Goal: Ask a question

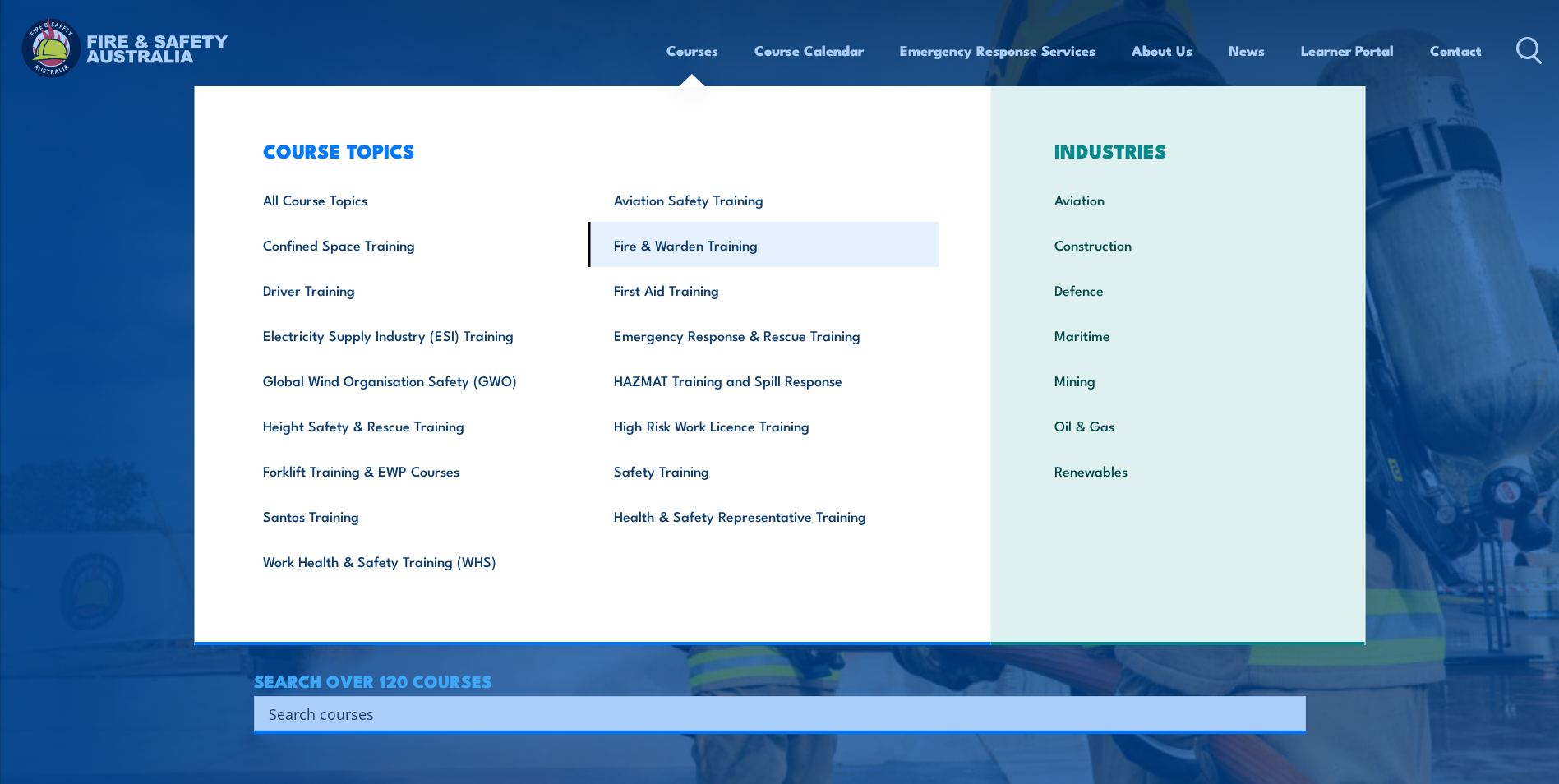
click at [721, 247] on link "Fire & Warden Training" at bounding box center [764, 244] width 351 height 45
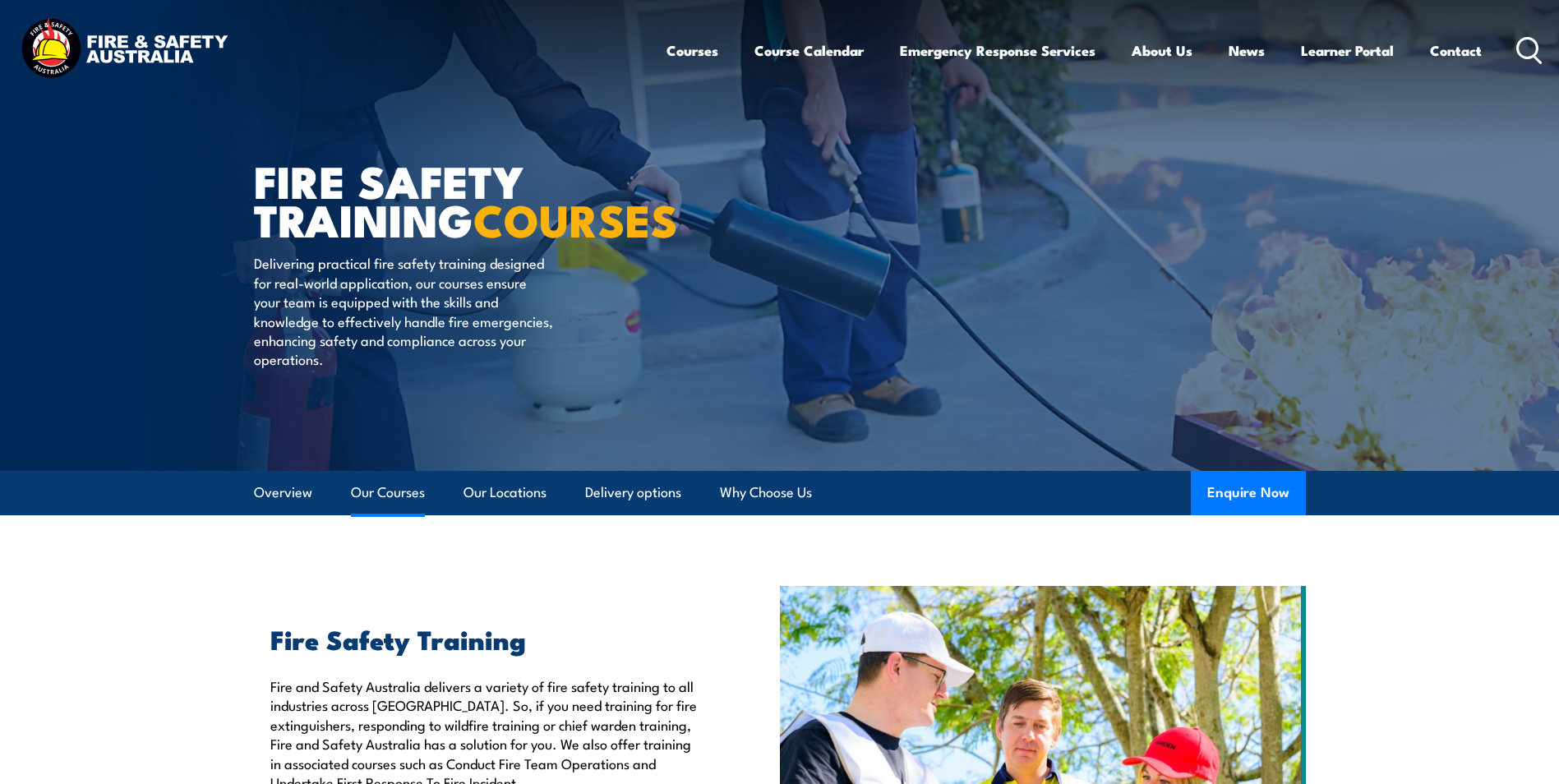
click at [361, 491] on link "Our Courses" at bounding box center [388, 492] width 74 height 43
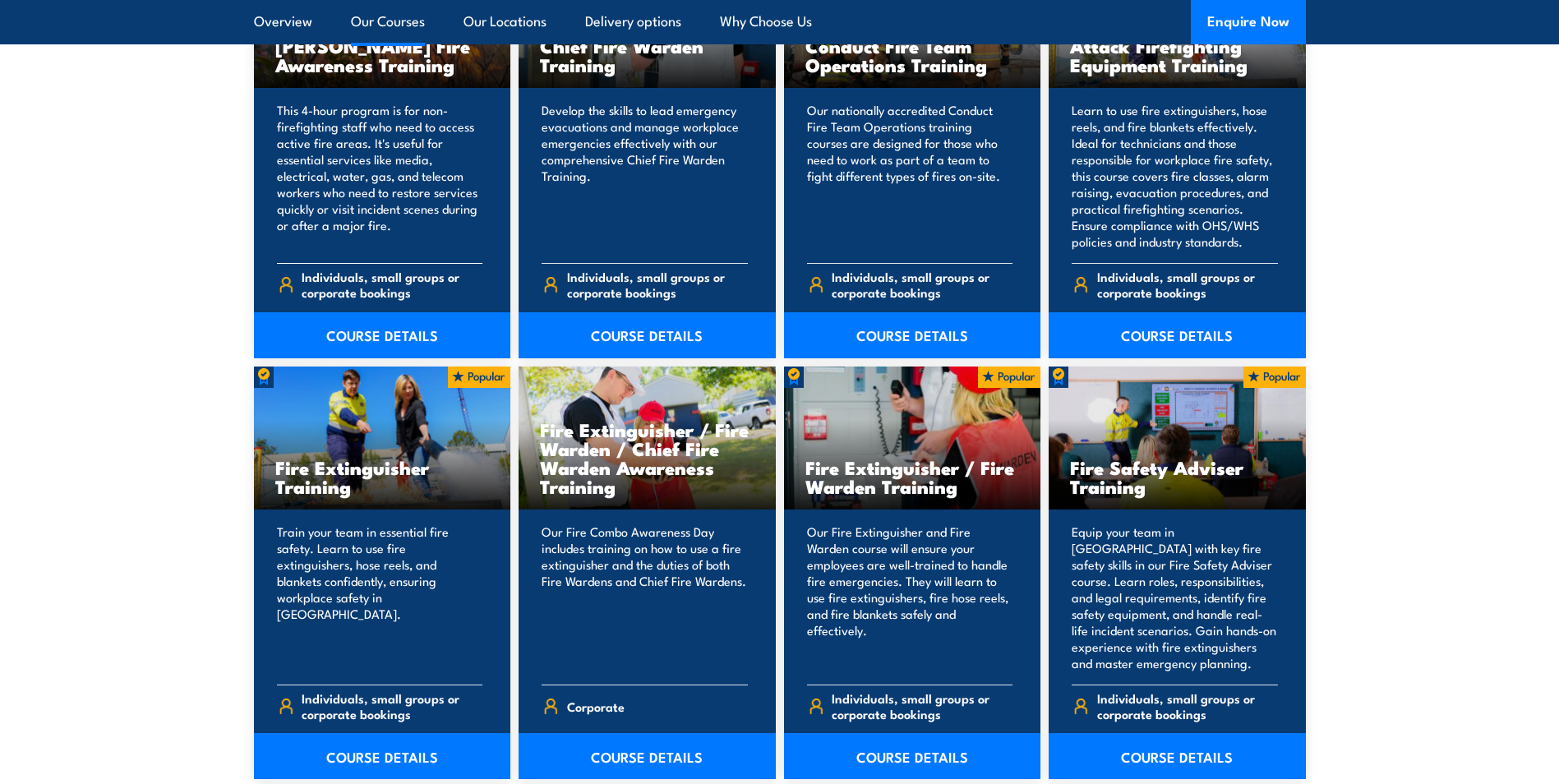
scroll to position [1493, 0]
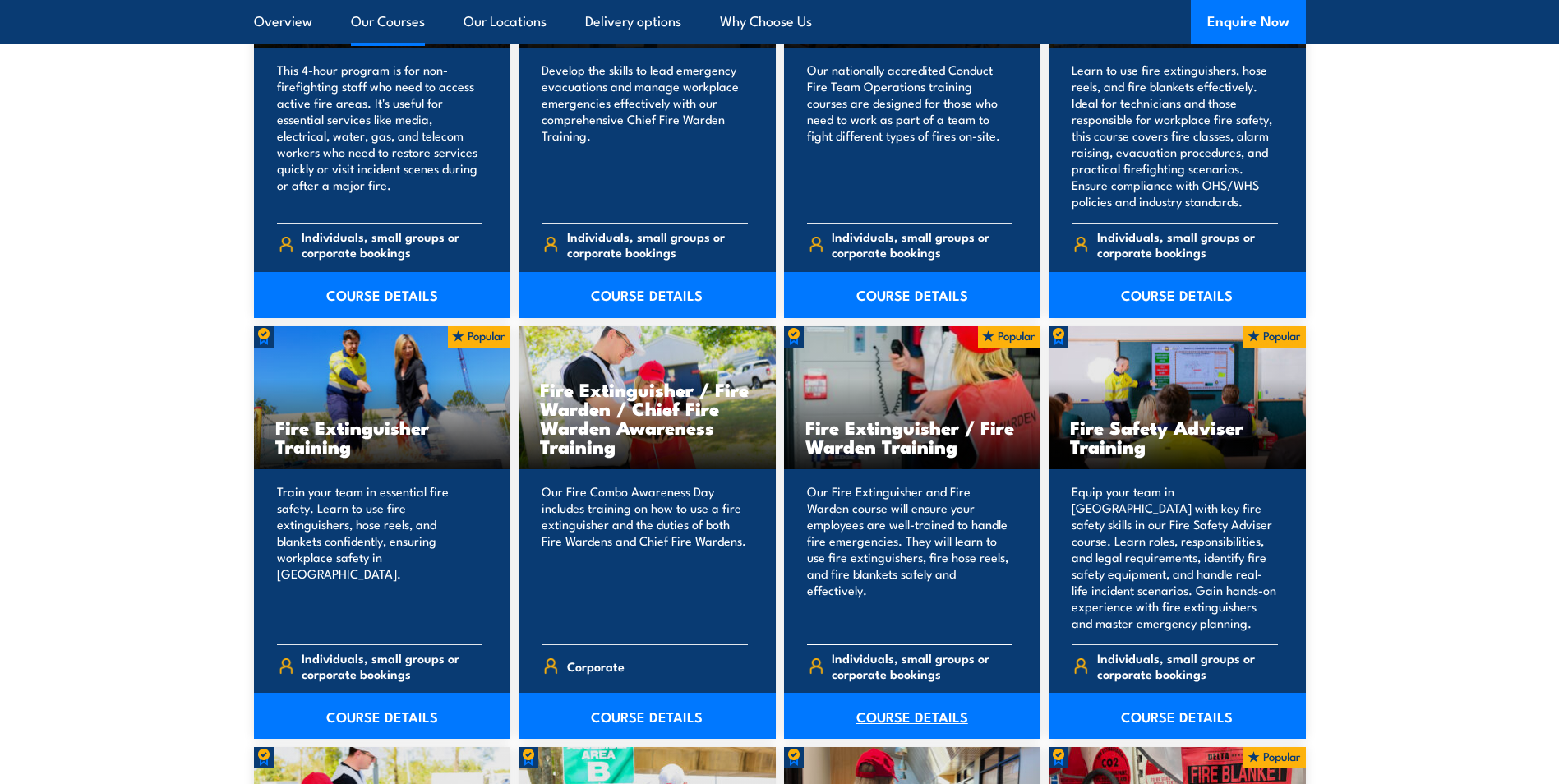
click at [902, 707] on link "COURSE DETAILS" at bounding box center [913, 715] width 257 height 46
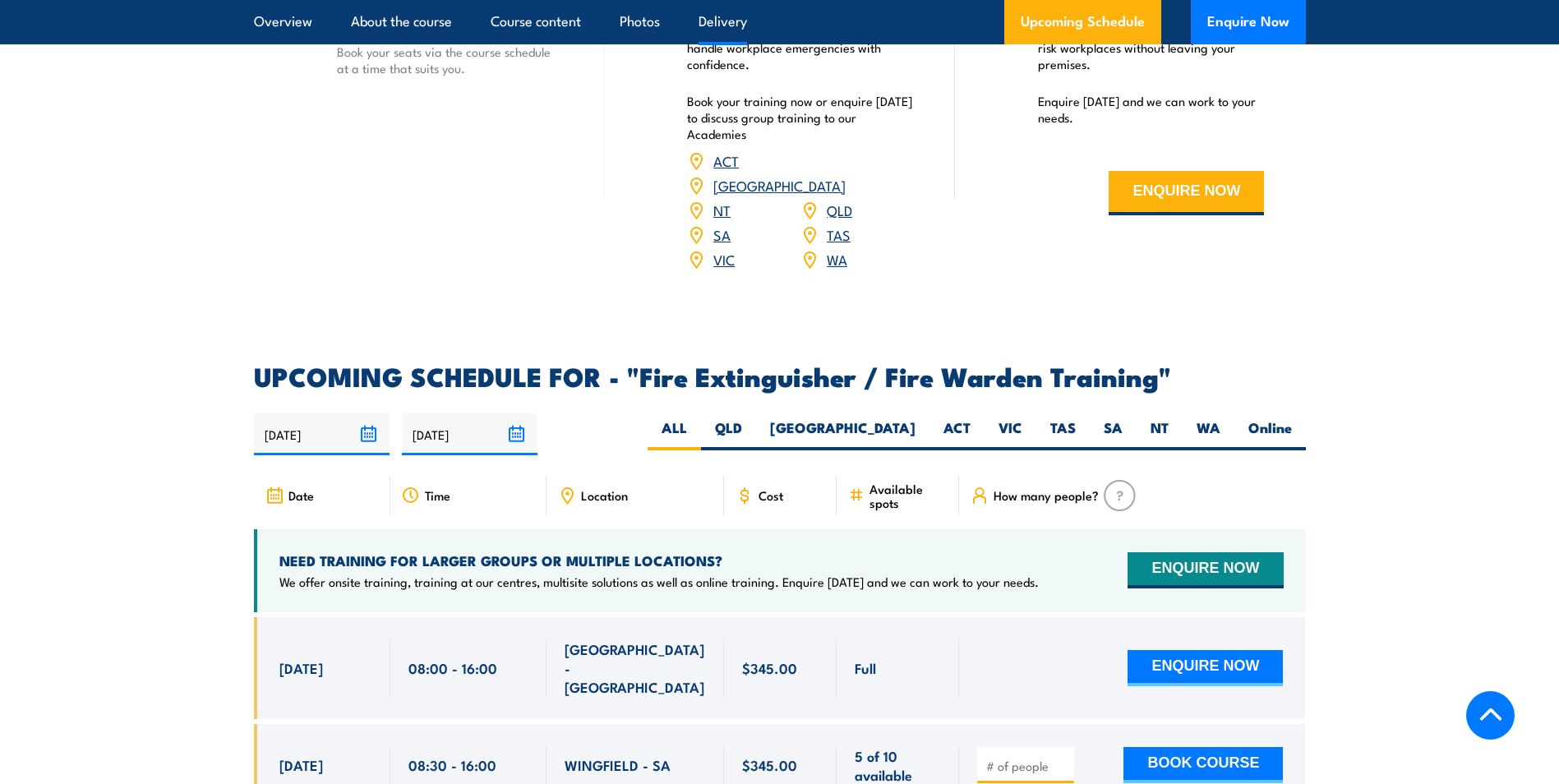
scroll to position [2383, 0]
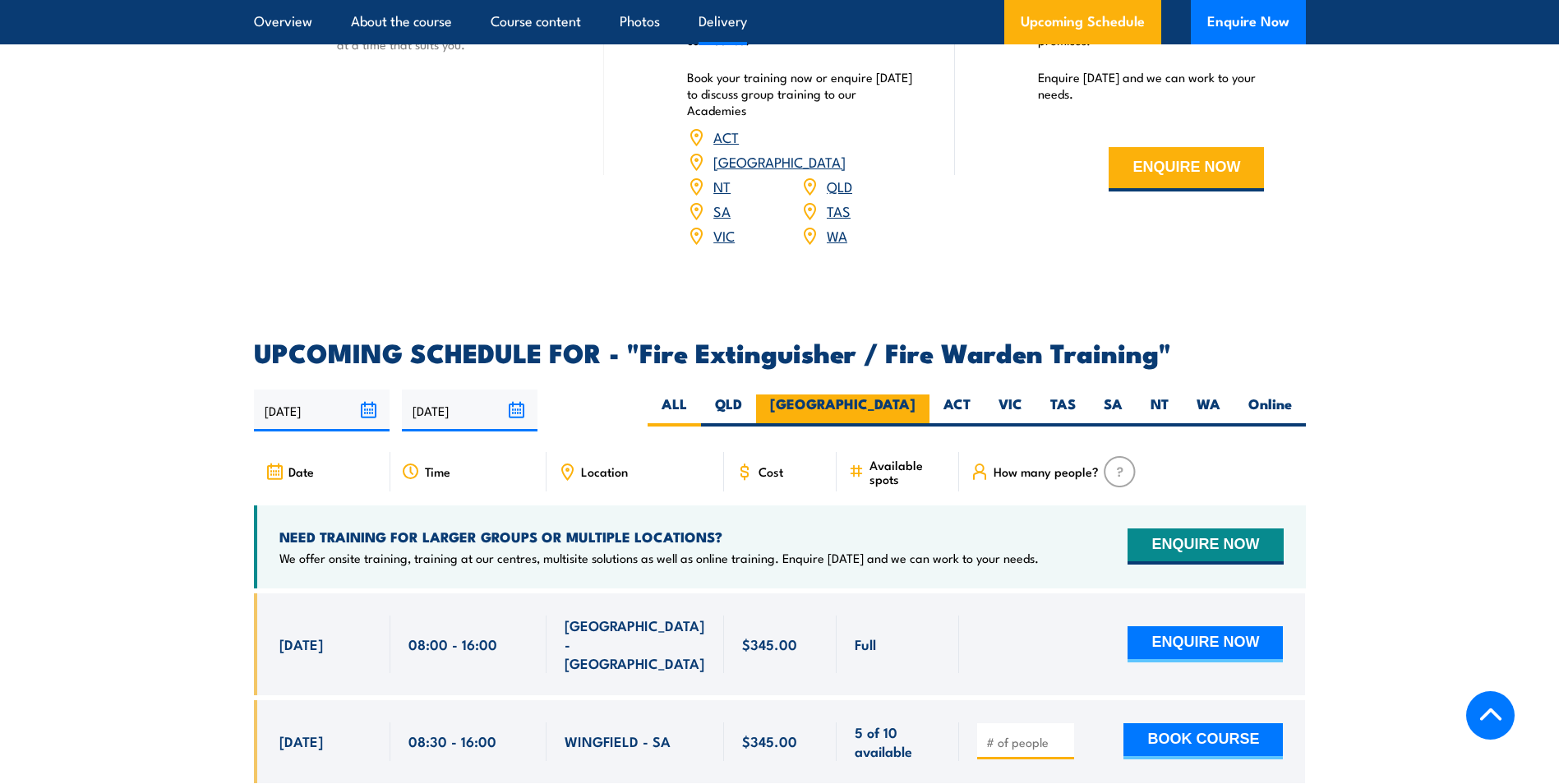
click at [903, 394] on label "NSW" at bounding box center [842, 410] width 174 height 32
click at [916, 394] on input "[GEOGRAPHIC_DATA]" at bounding box center [920, 399] width 10 height 10
radio input "true"
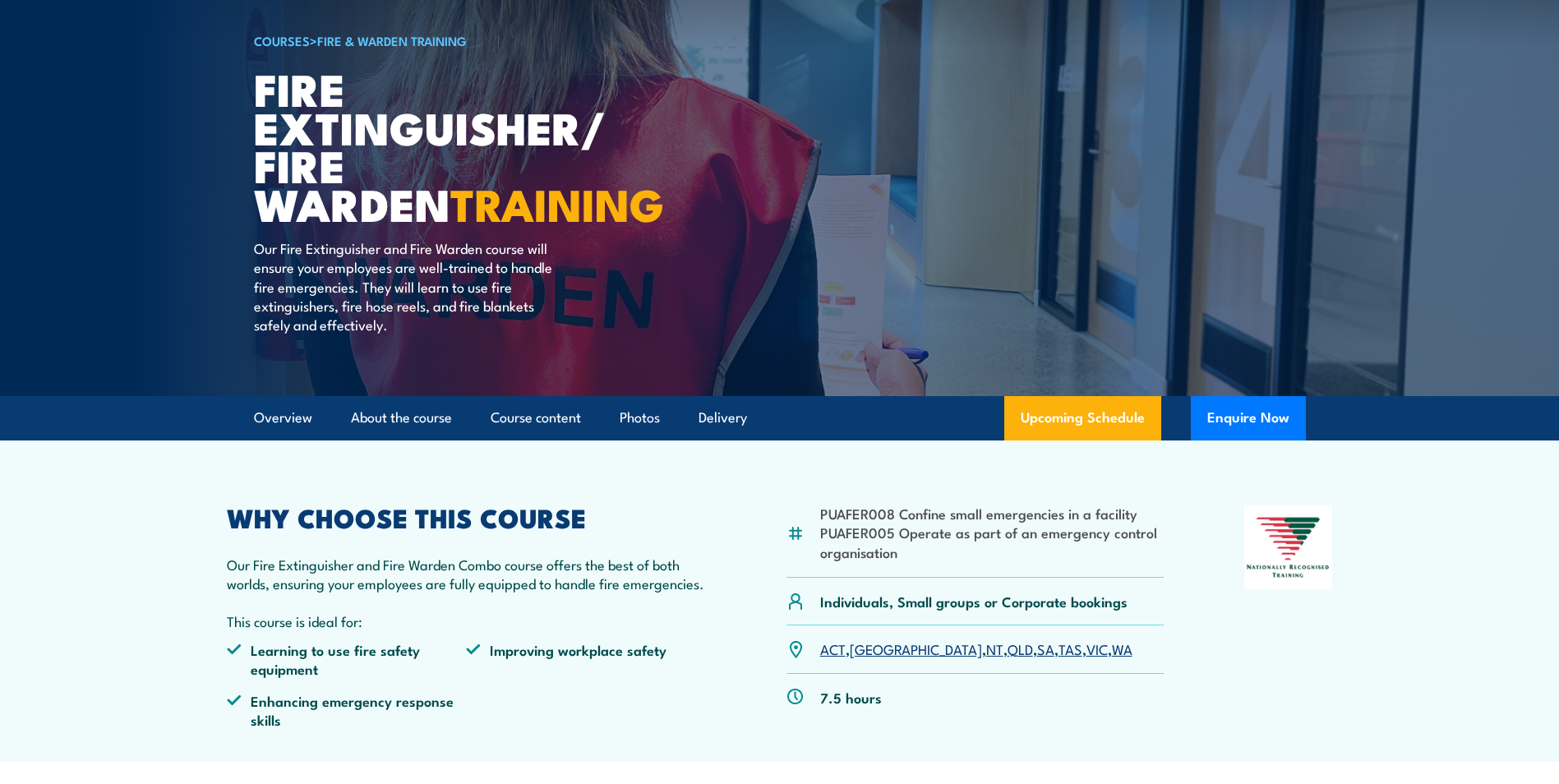
scroll to position [69, 0]
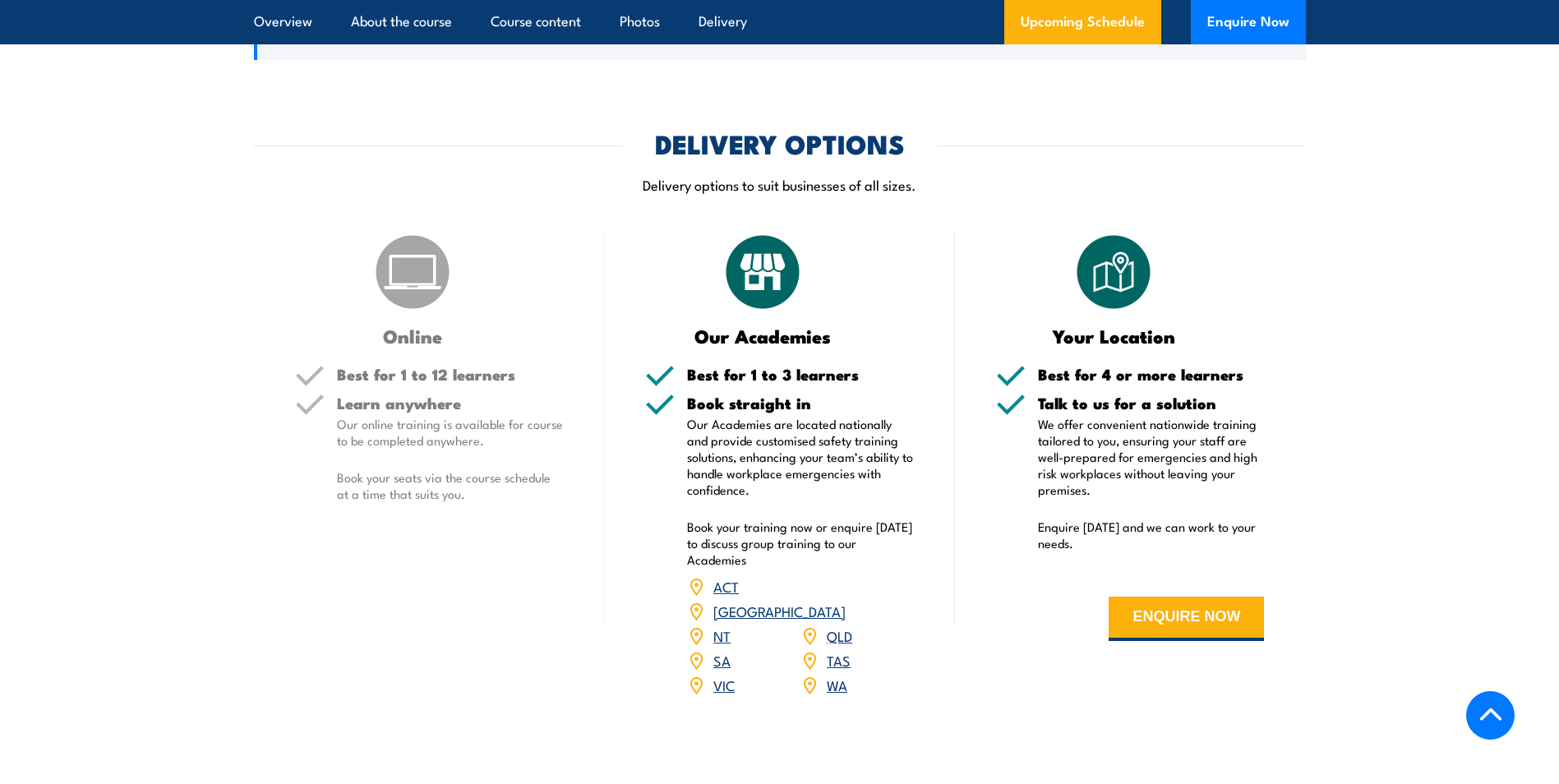
scroll to position [1807, 0]
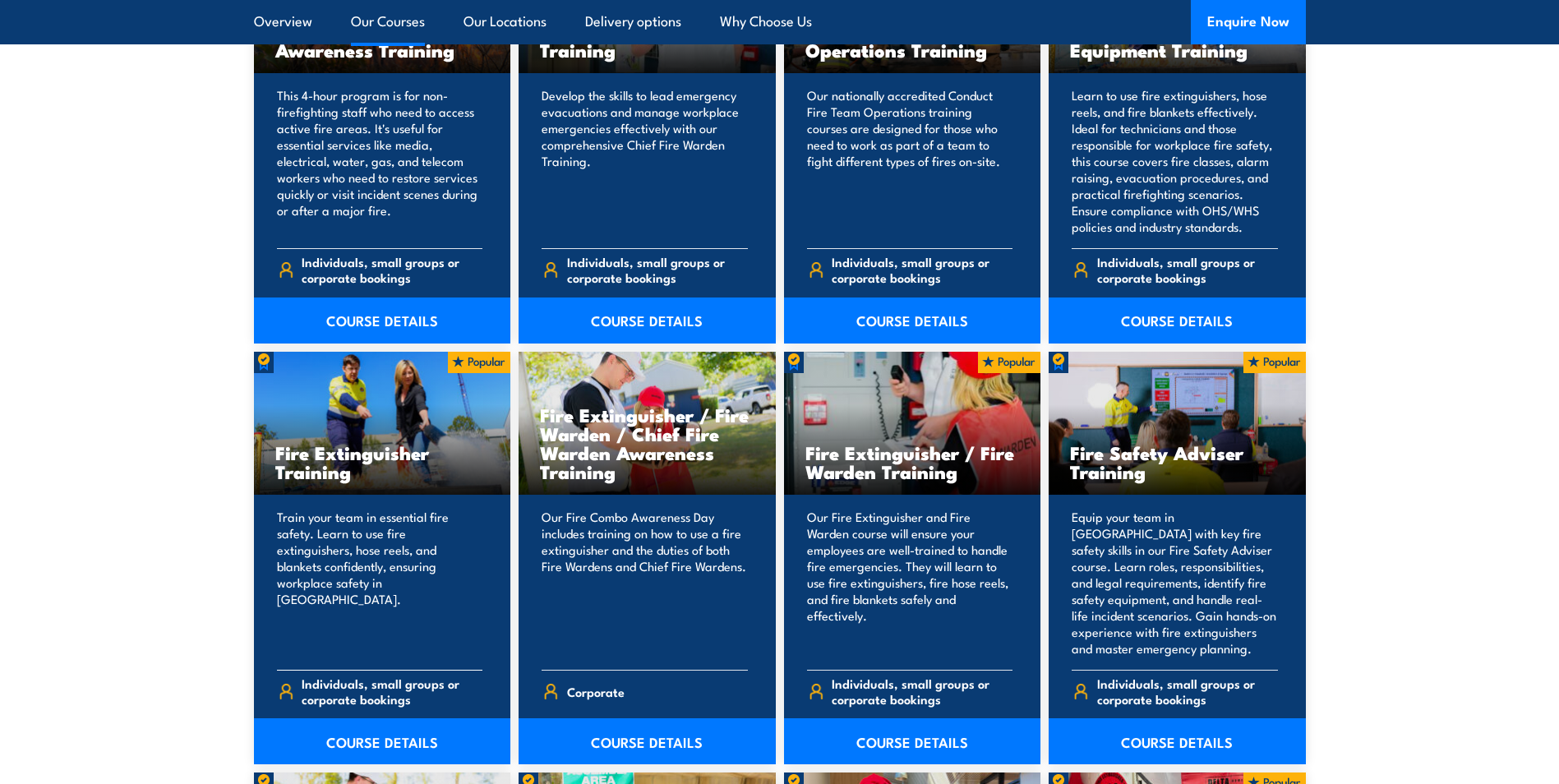
scroll to position [1557, 0]
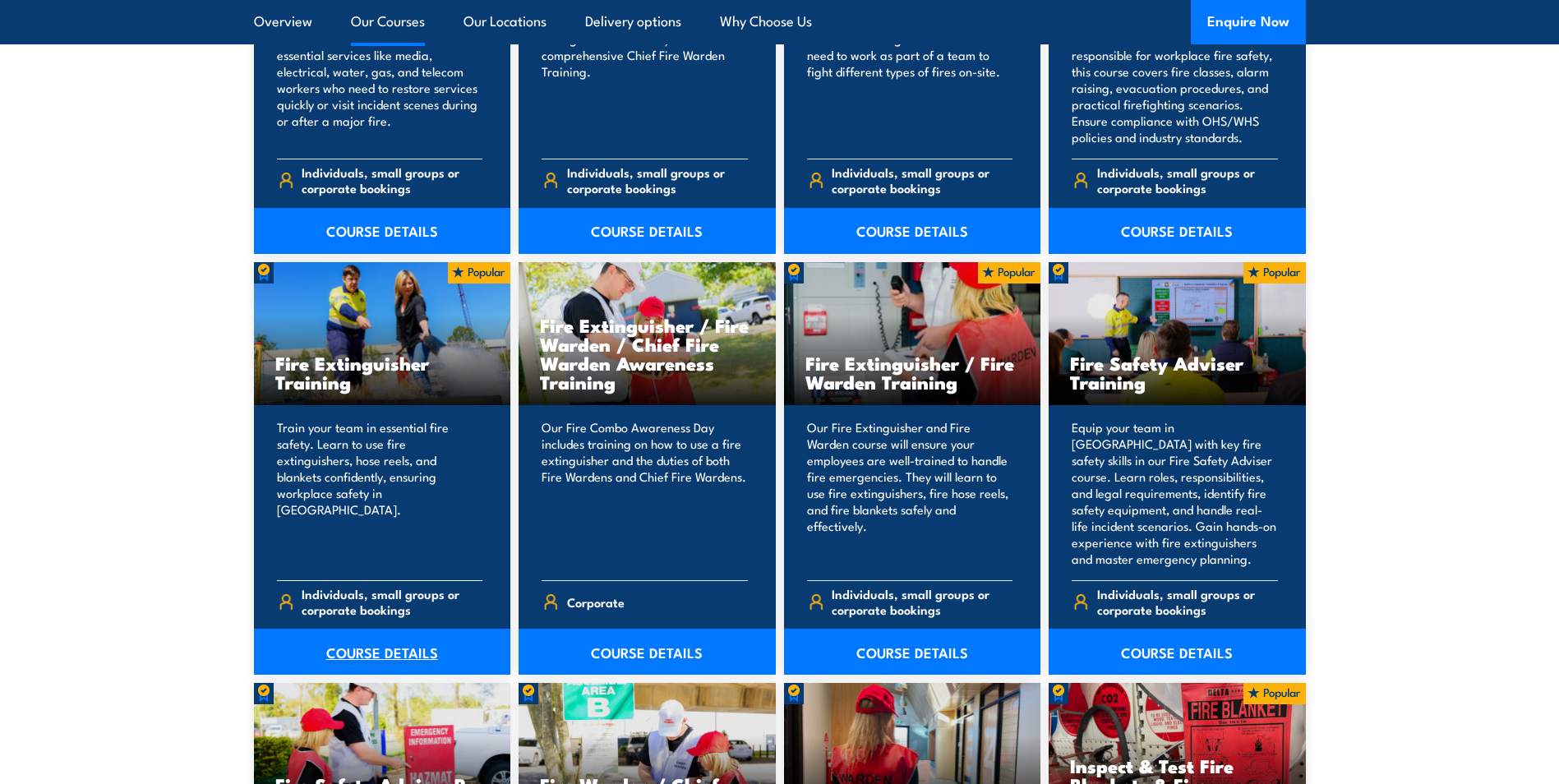
click at [372, 651] on link "COURSE DETAILS" at bounding box center [382, 651] width 257 height 46
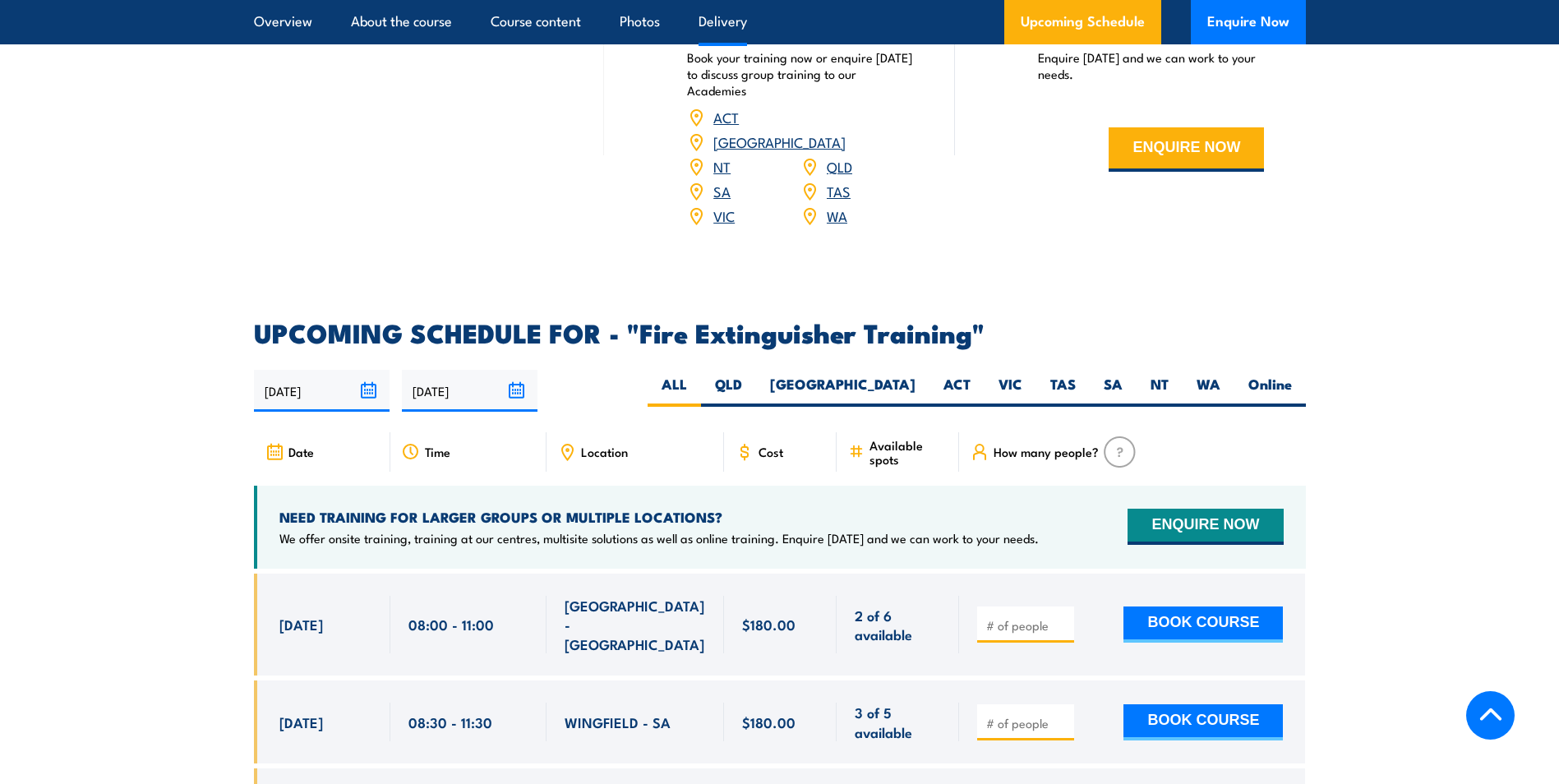
scroll to position [2465, 0]
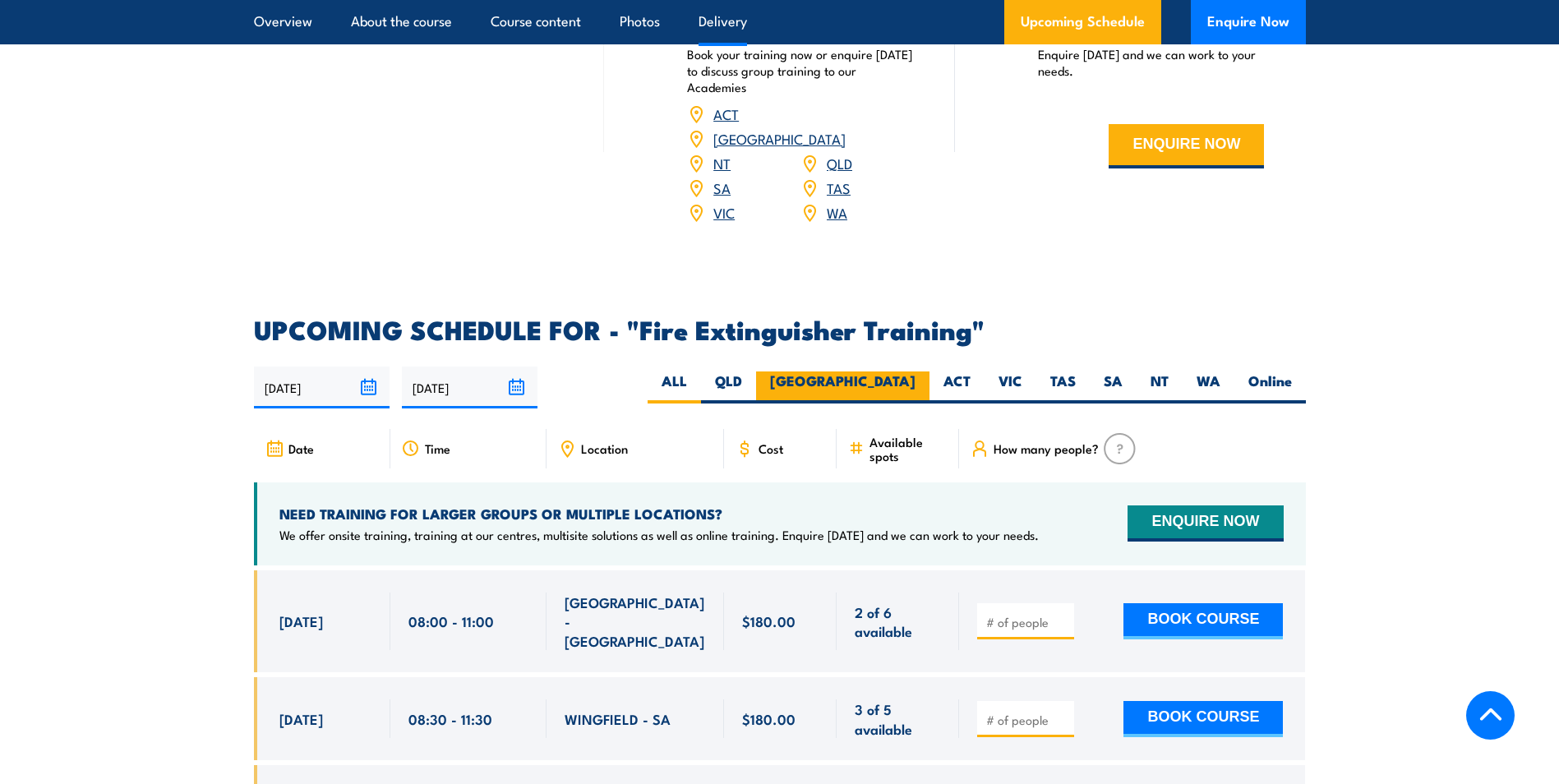
click at [905, 372] on label "[GEOGRAPHIC_DATA]" at bounding box center [842, 388] width 174 height 32
click at [916, 372] on input "NSW" at bounding box center [920, 377] width 10 height 10
radio input "true"
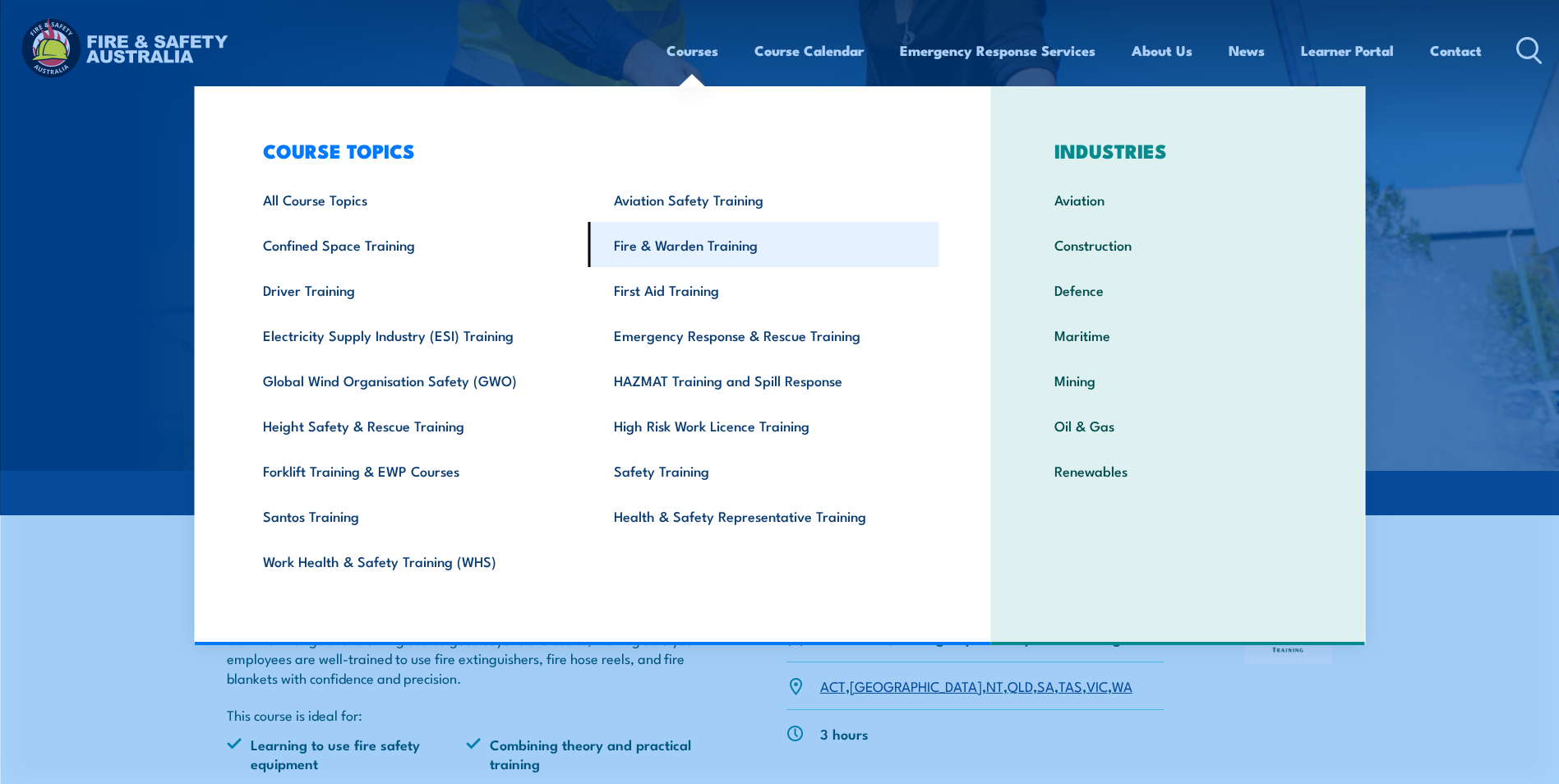
click at [691, 238] on link "Fire & Warden Training" at bounding box center [764, 244] width 351 height 45
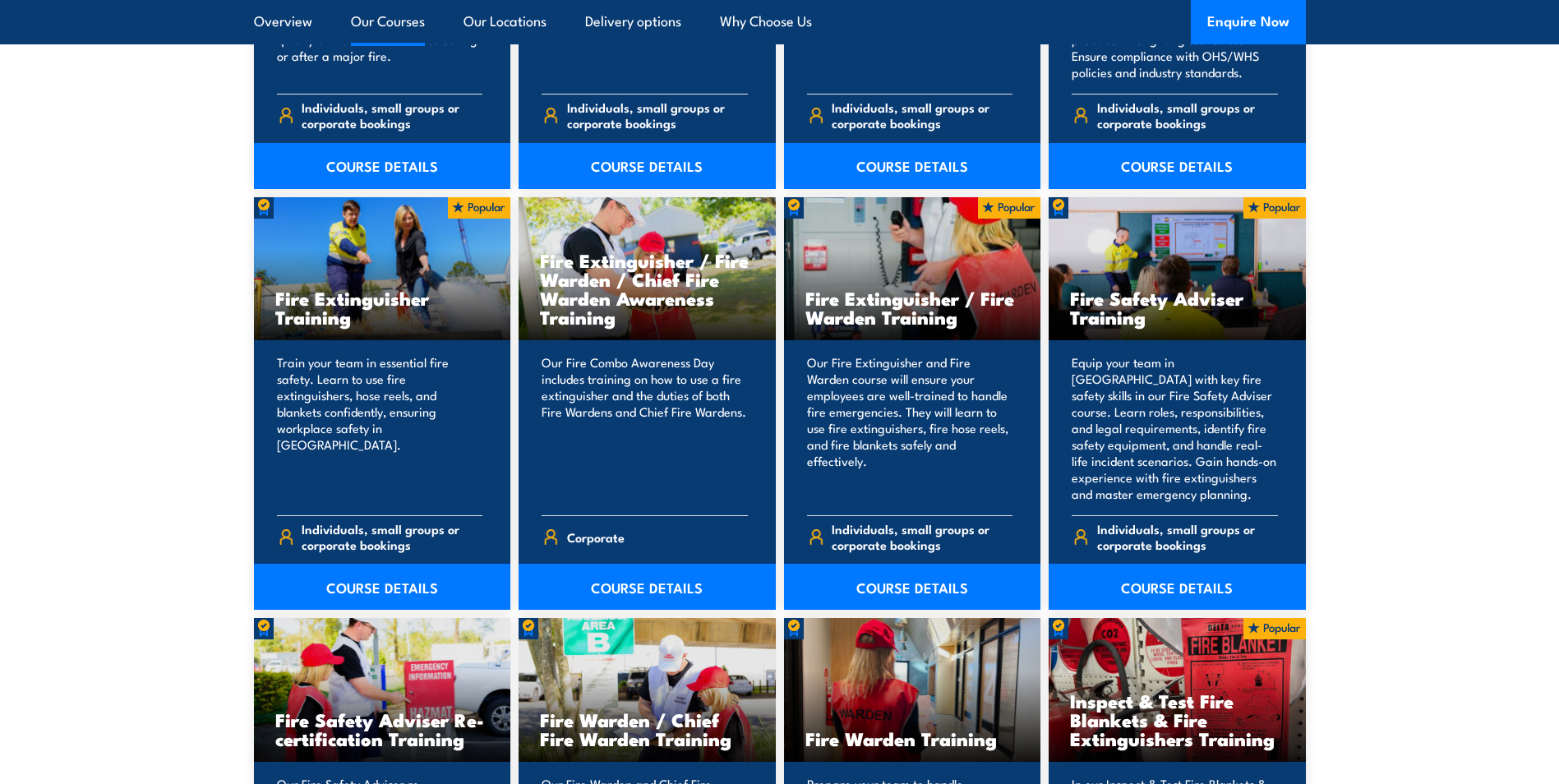
scroll to position [1643, 0]
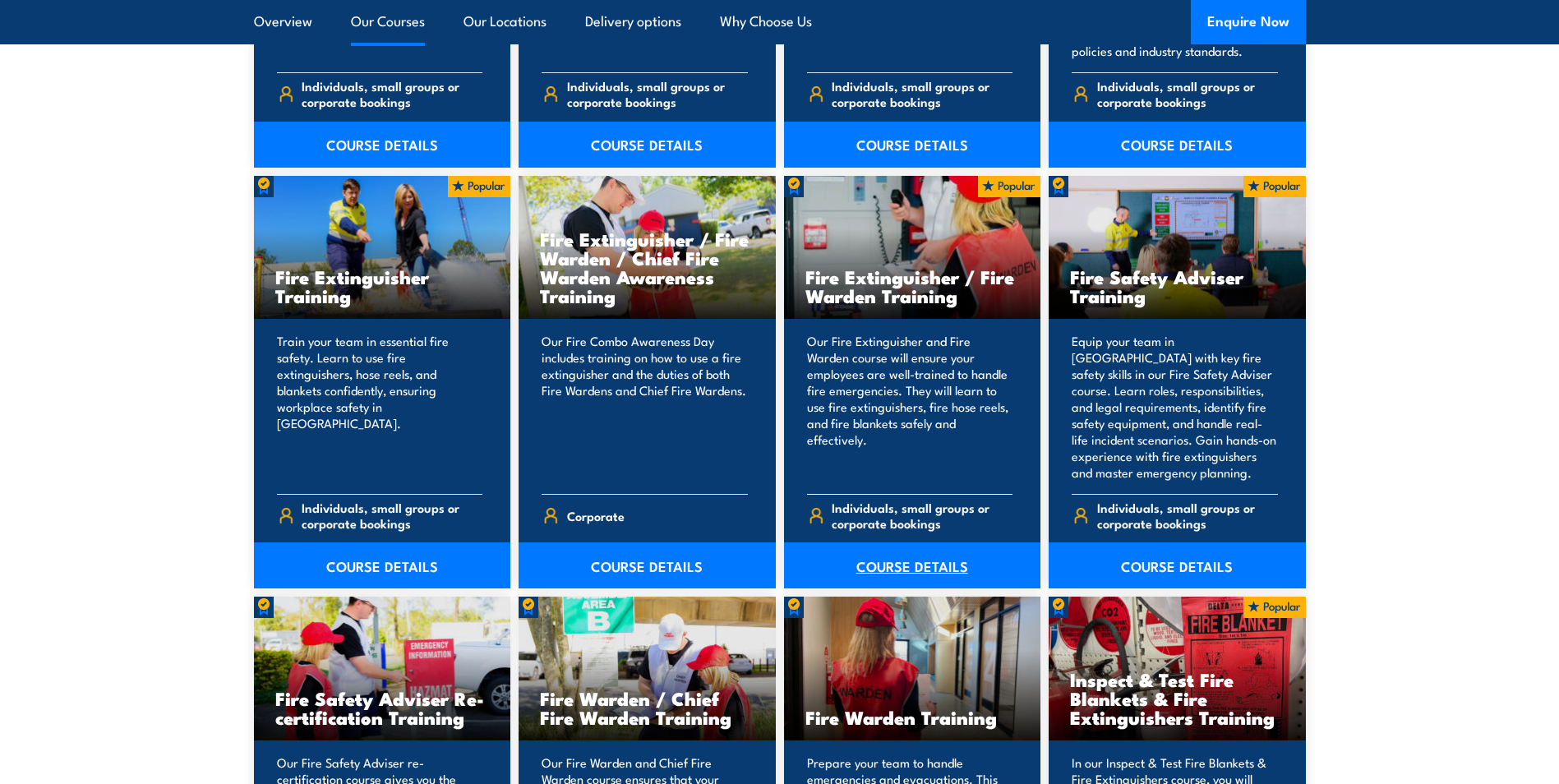
click at [922, 564] on link "COURSE DETAILS" at bounding box center [913, 565] width 257 height 46
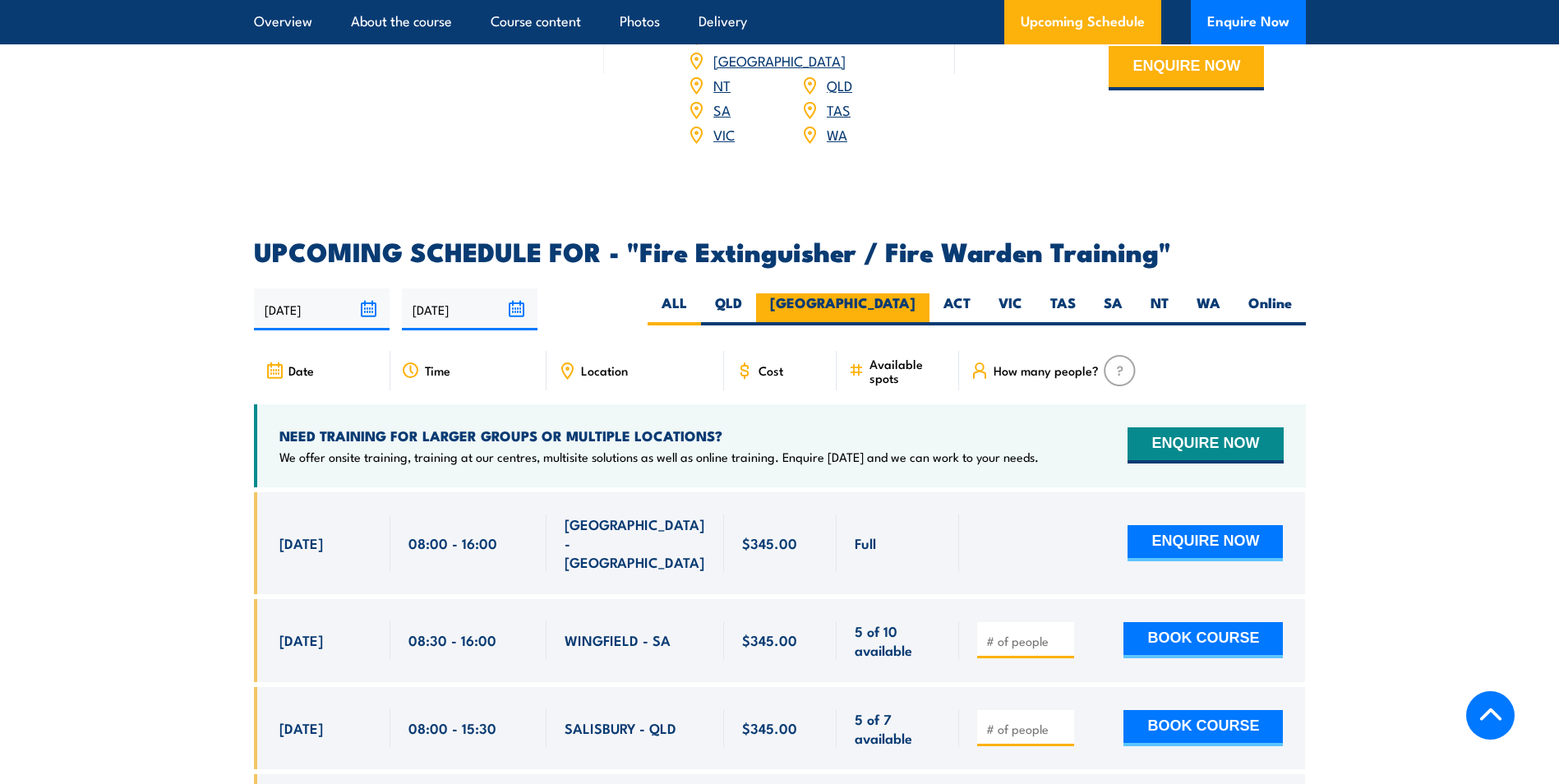
scroll to position [2465, 0]
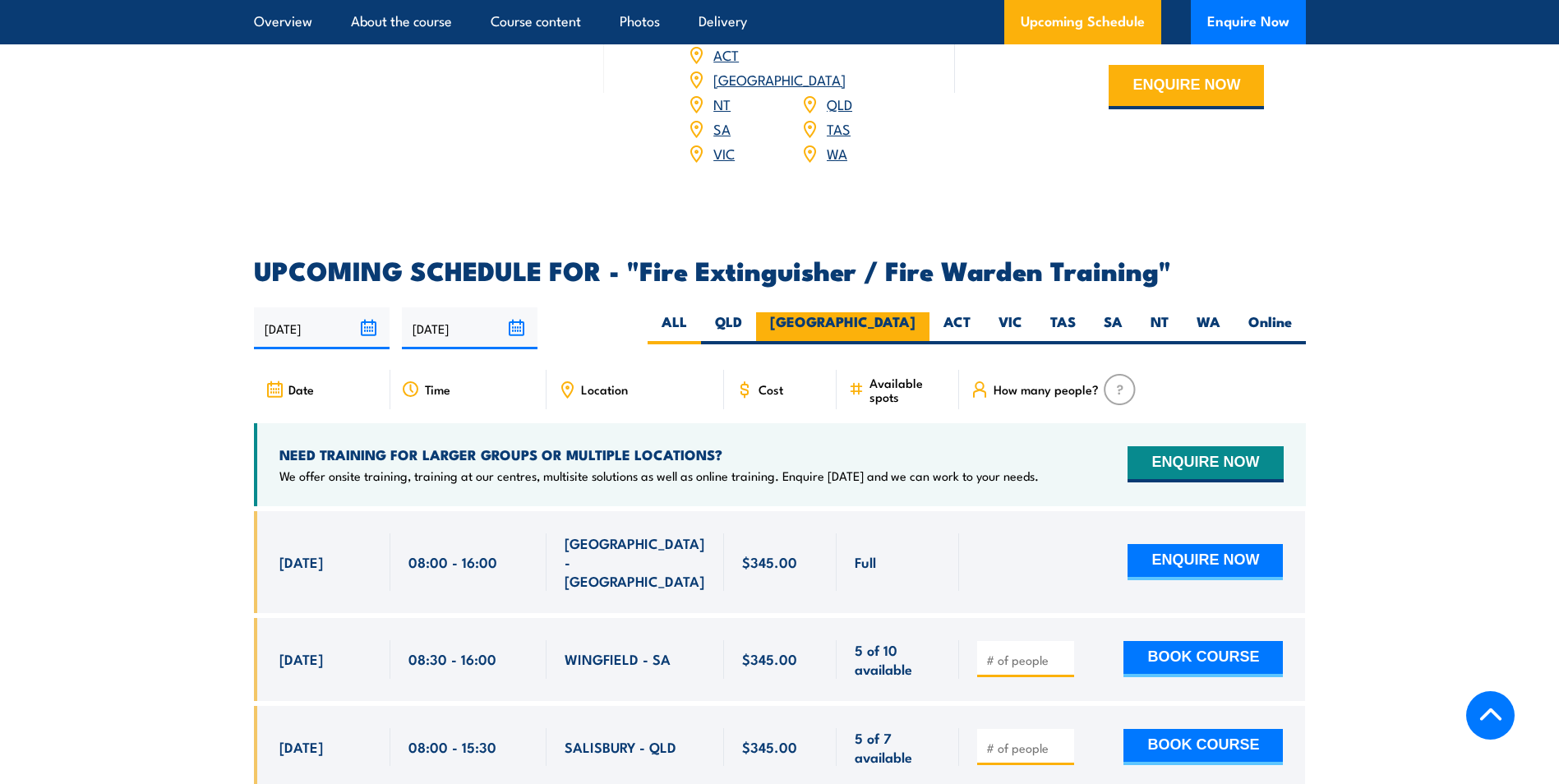
click at [908, 313] on label "NSW" at bounding box center [842, 329] width 174 height 32
click at [916, 313] on input "NSW" at bounding box center [920, 317] width 10 height 10
radio input "true"
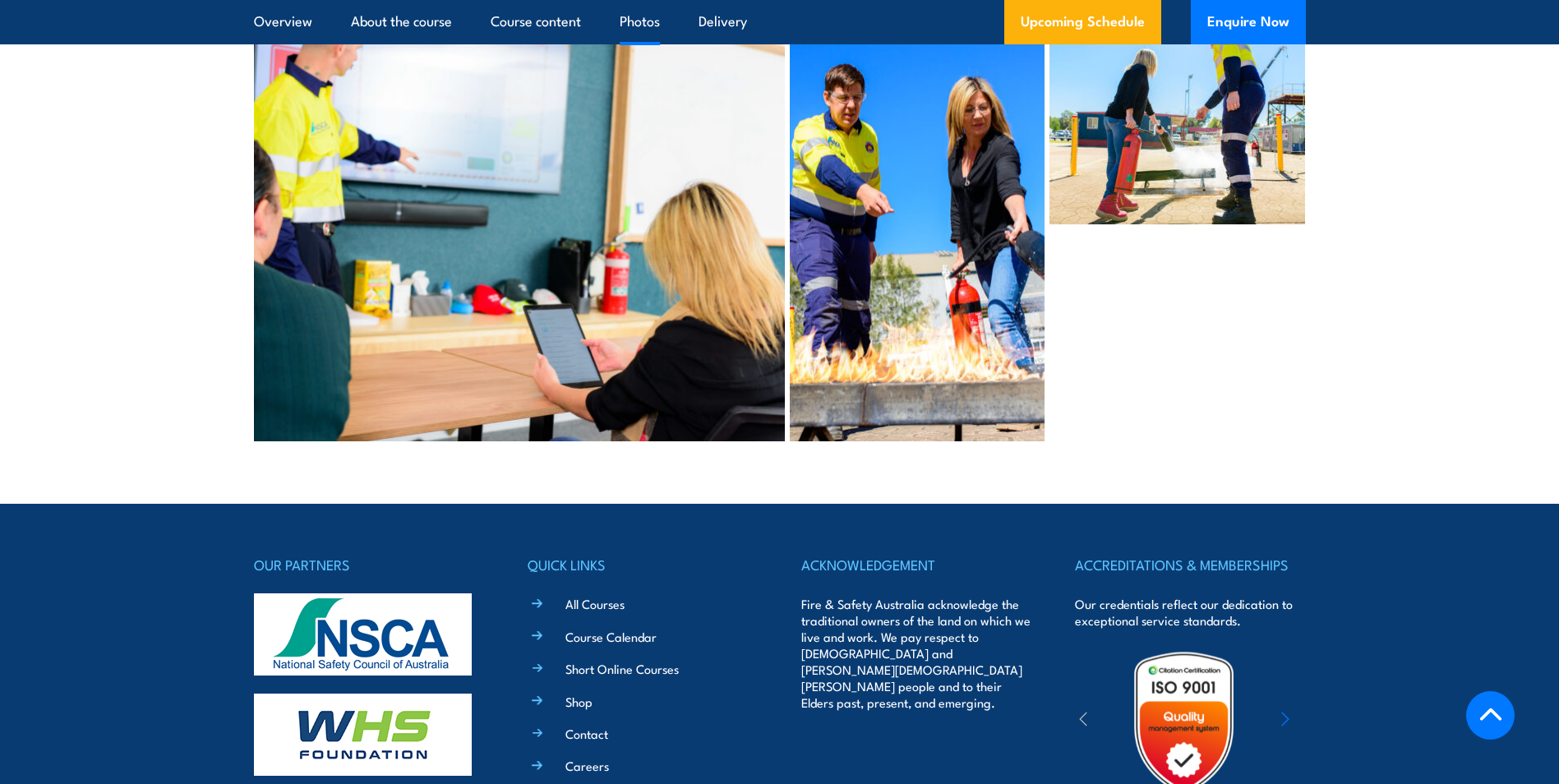
scroll to position [4653, 0]
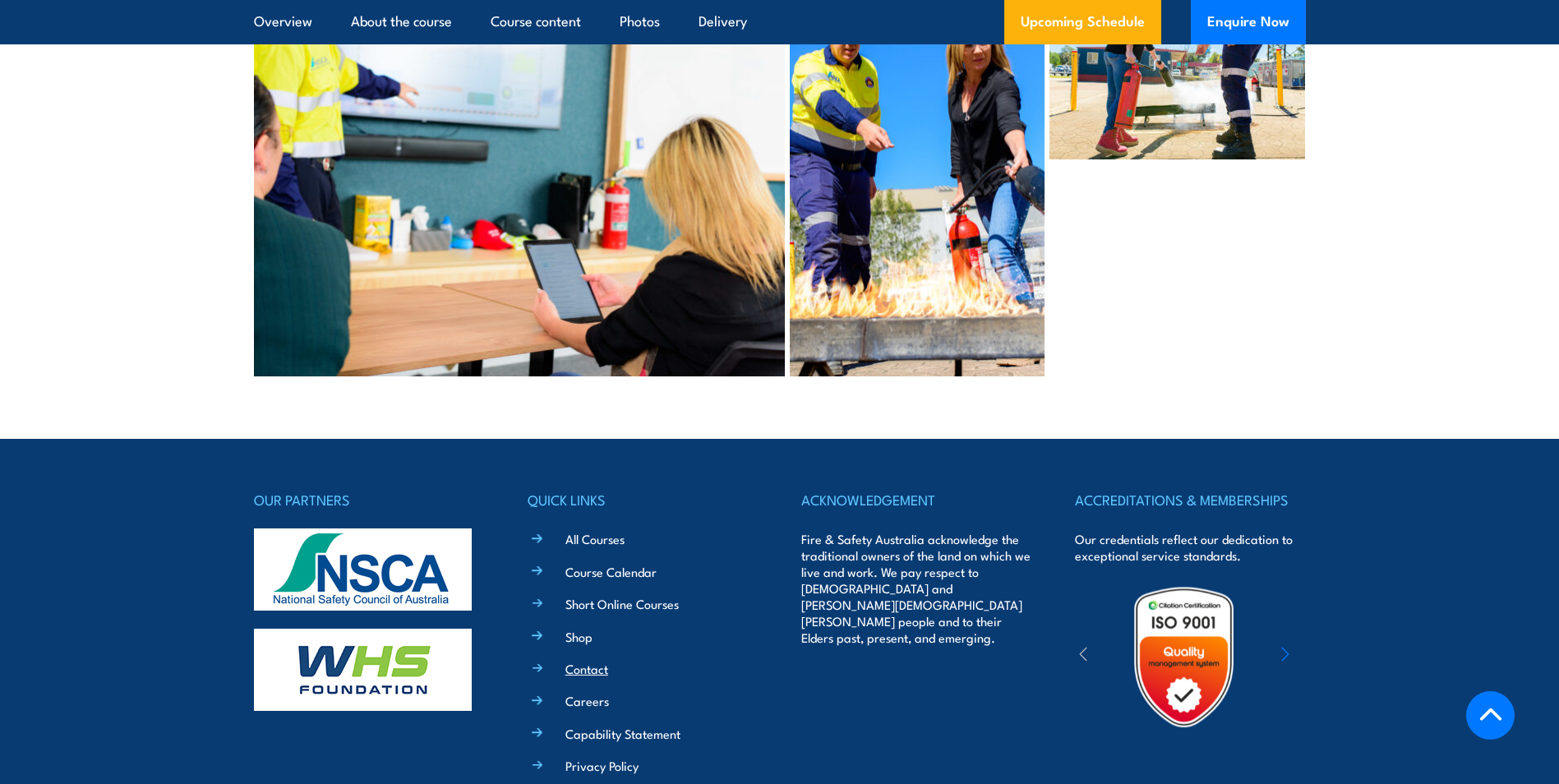
click at [595, 660] on link "Contact" at bounding box center [587, 669] width 43 height 17
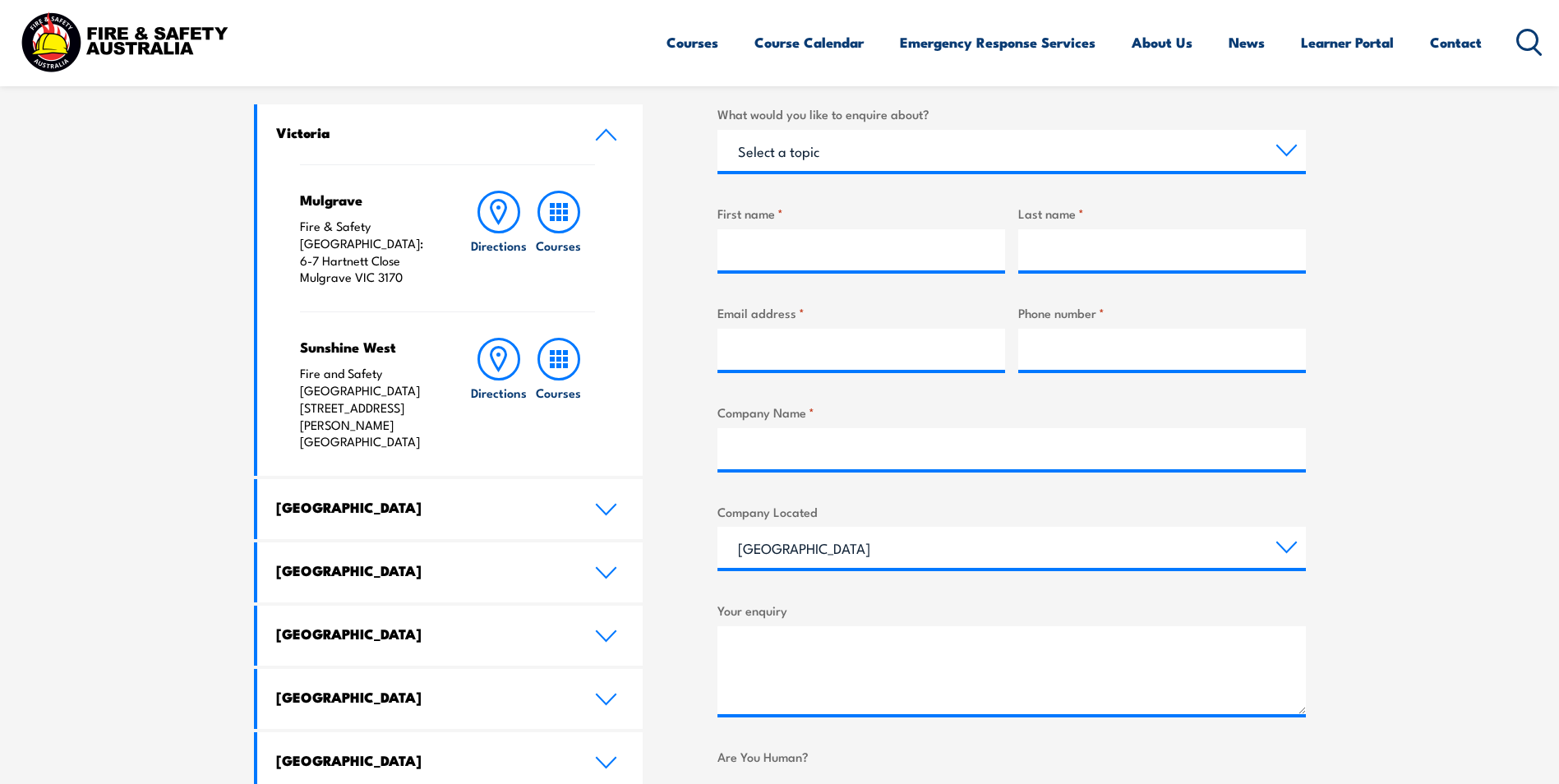
scroll to position [576, 0]
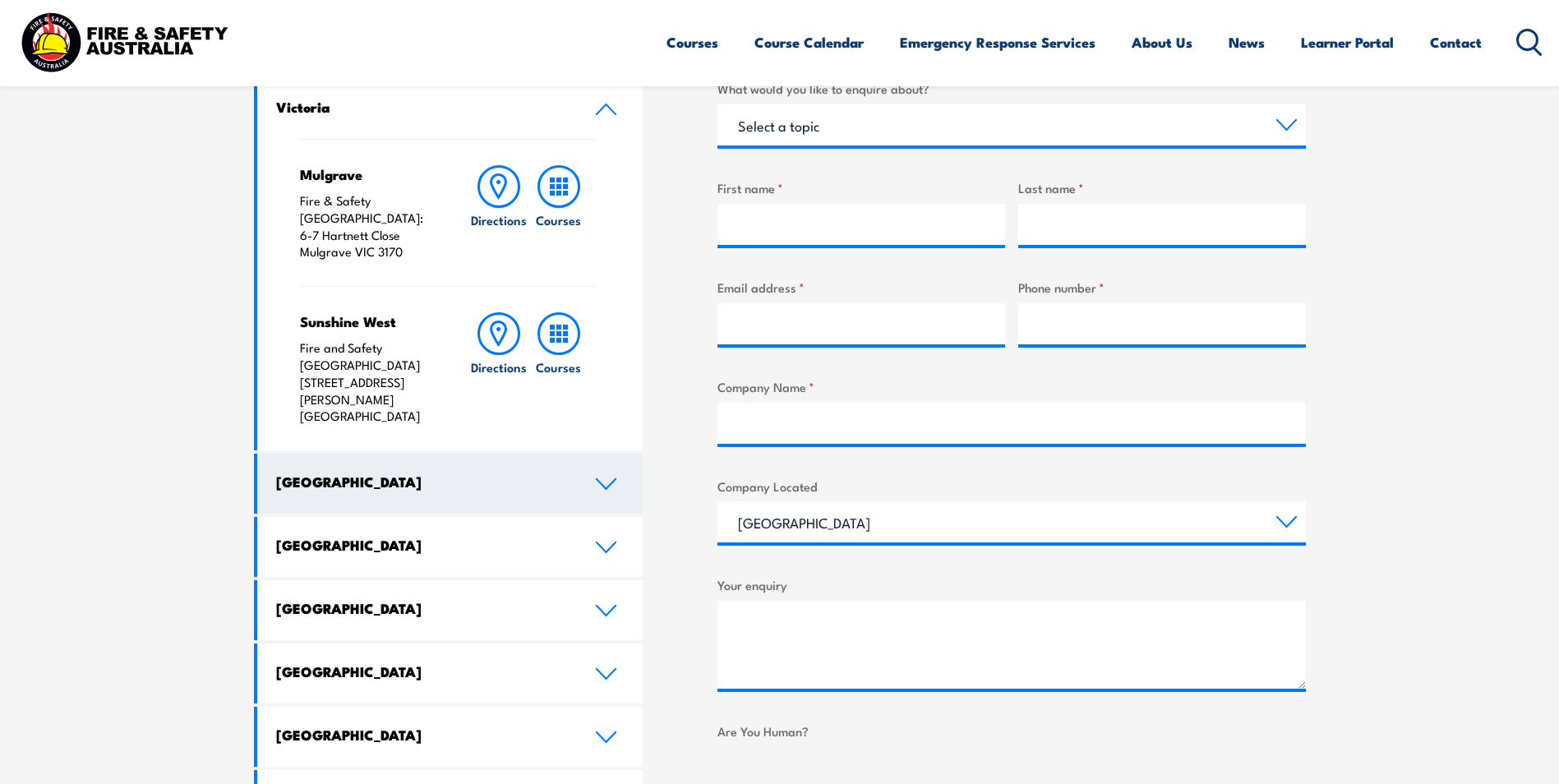
click at [492, 453] on link "[GEOGRAPHIC_DATA]" at bounding box center [450, 484] width 386 height 60
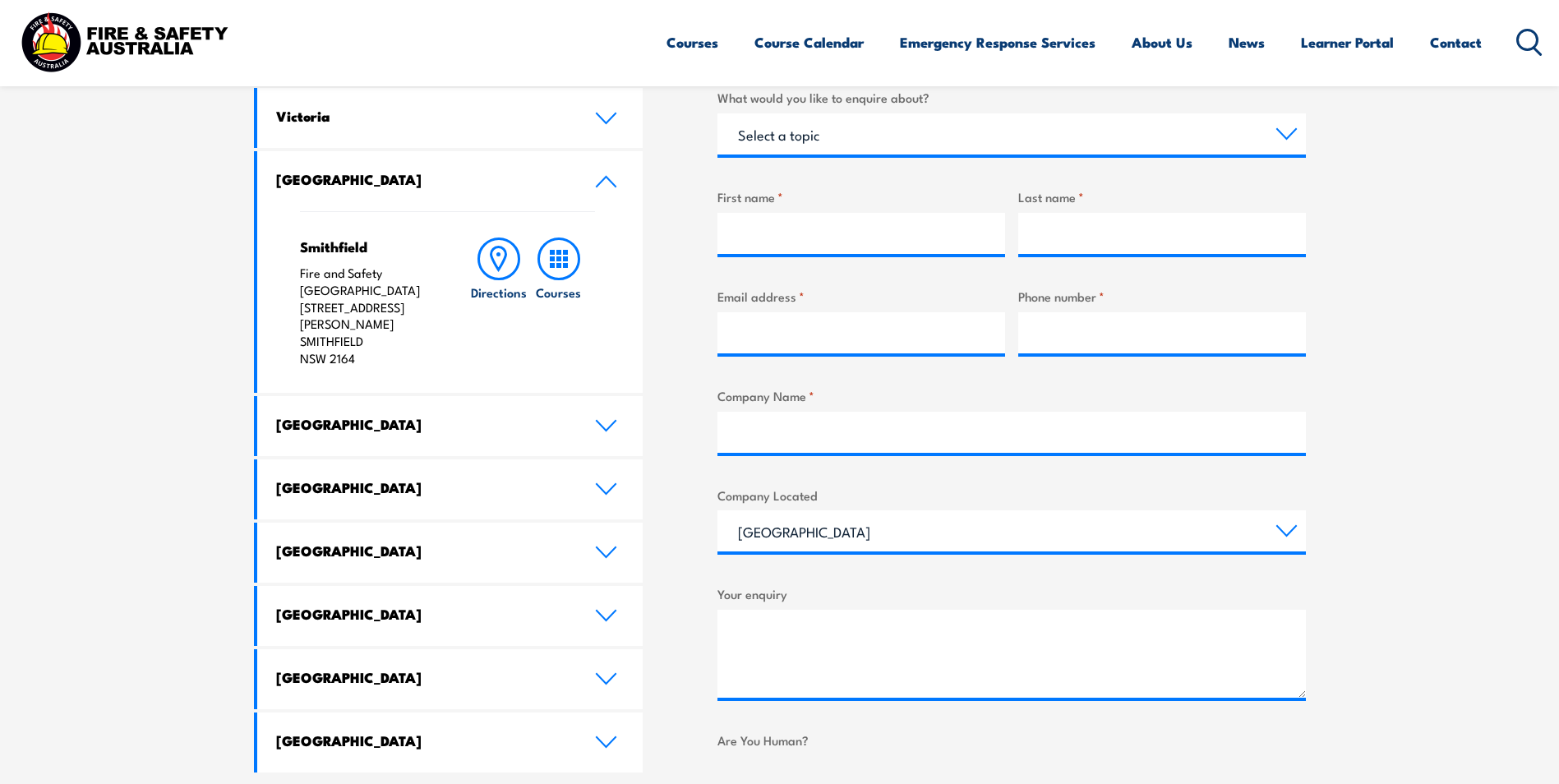
scroll to position [411, 0]
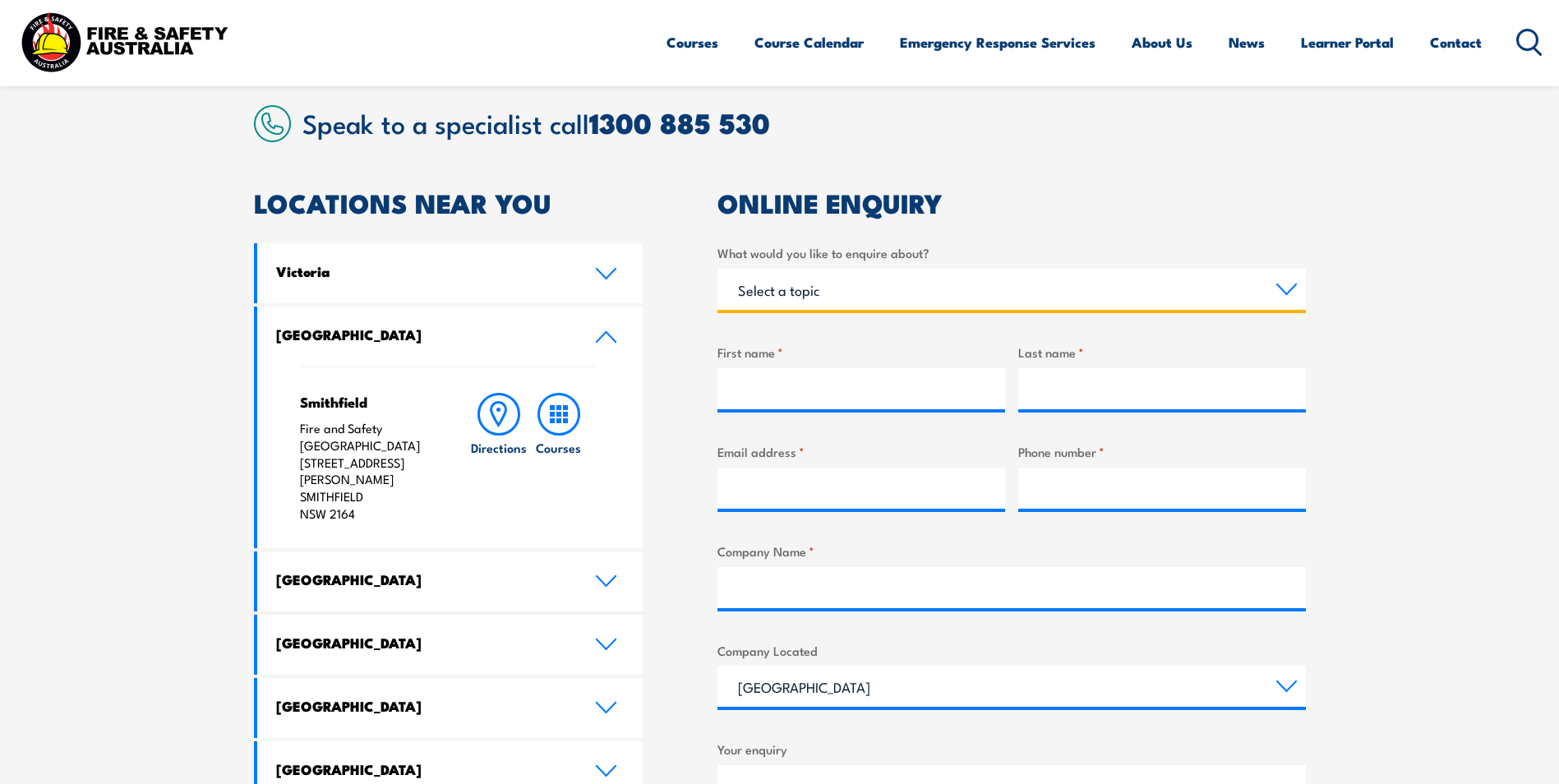
click at [943, 282] on select "Select a topic Training Emergency Response Services General Enquiry" at bounding box center [1011, 289] width 589 height 41
select select "Training"
click at [718, 269] on select "Select a topic Training Emergency Response Services General Enquiry" at bounding box center [1011, 289] width 589 height 41
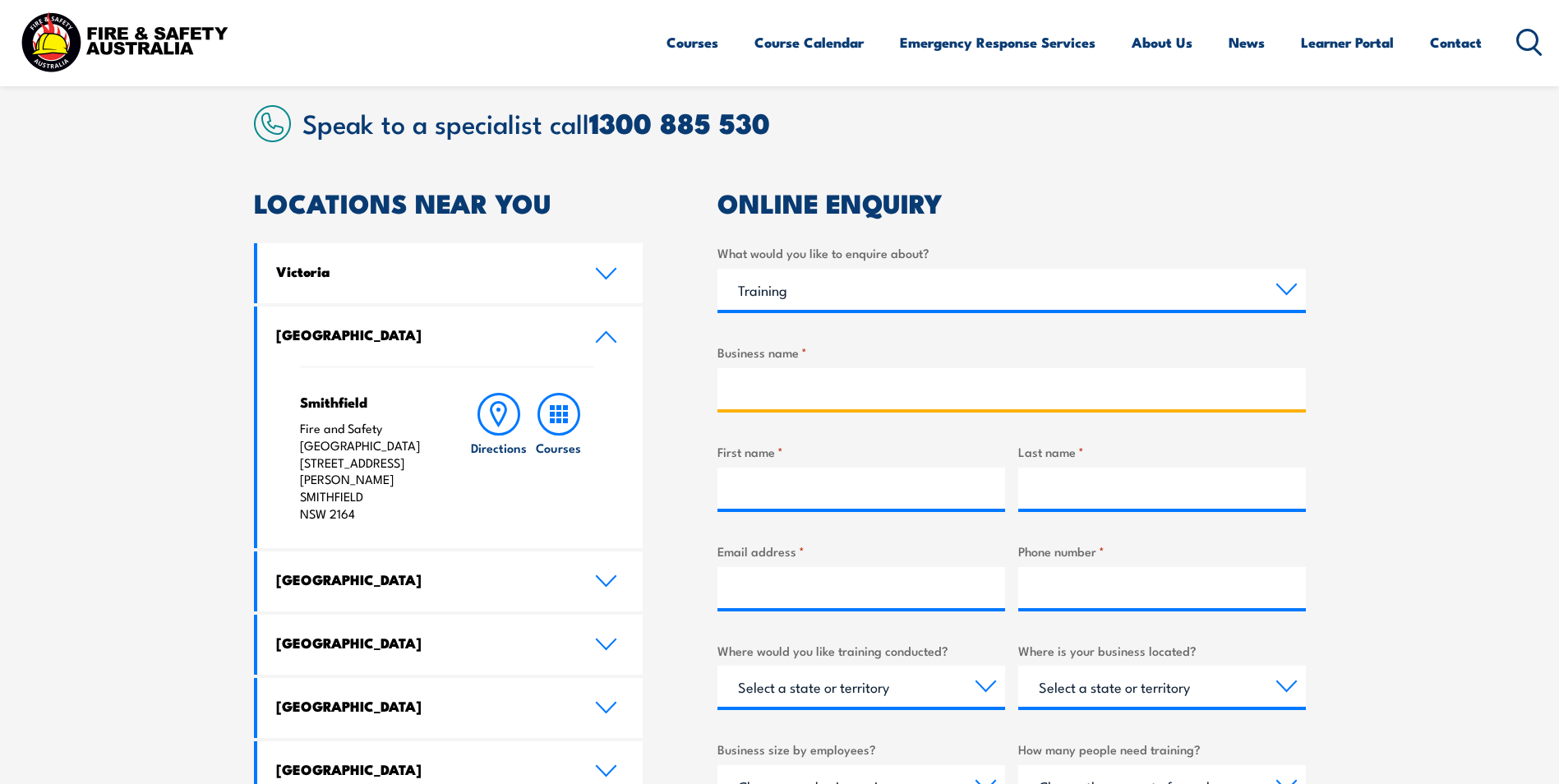
click at [878, 392] on input "Business name *" at bounding box center [1011, 389] width 589 height 41
